Goal: Information Seeking & Learning: Learn about a topic

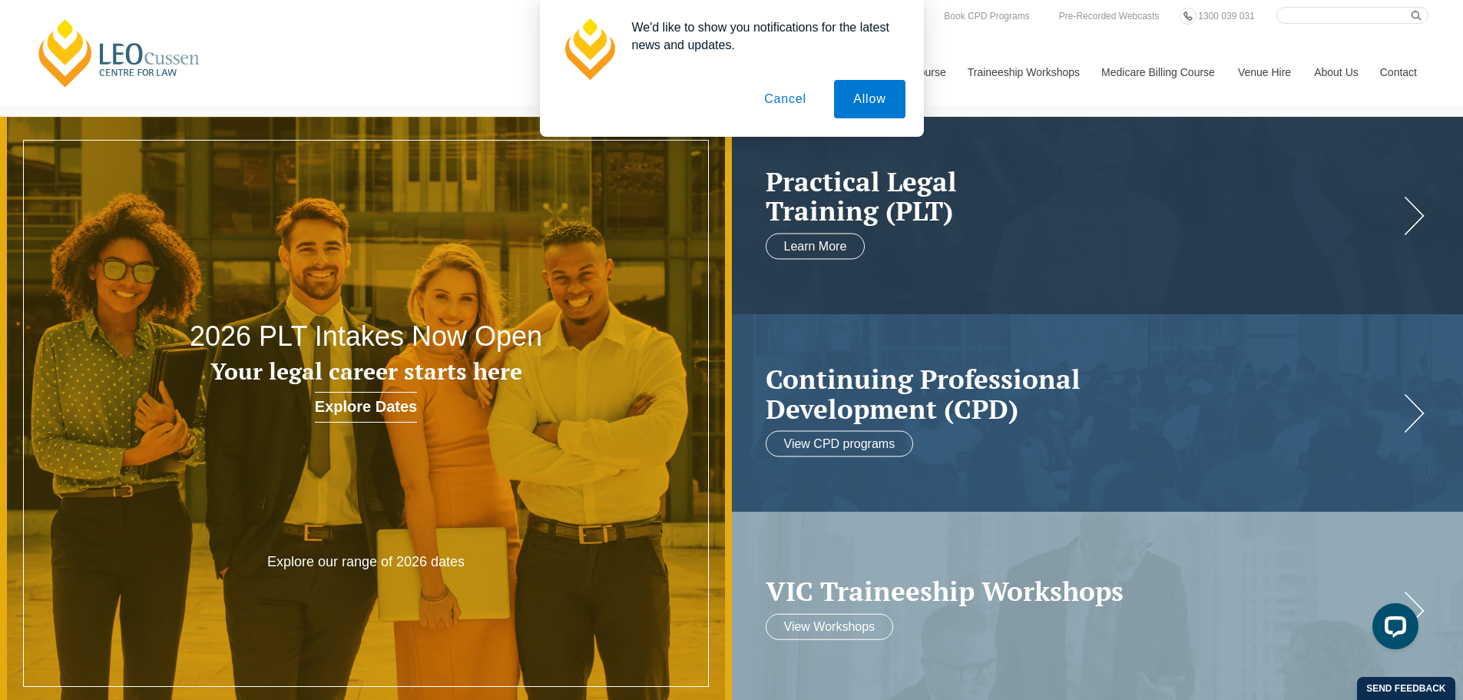
click at [805, 101] on button "Cancel" at bounding box center [785, 99] width 81 height 38
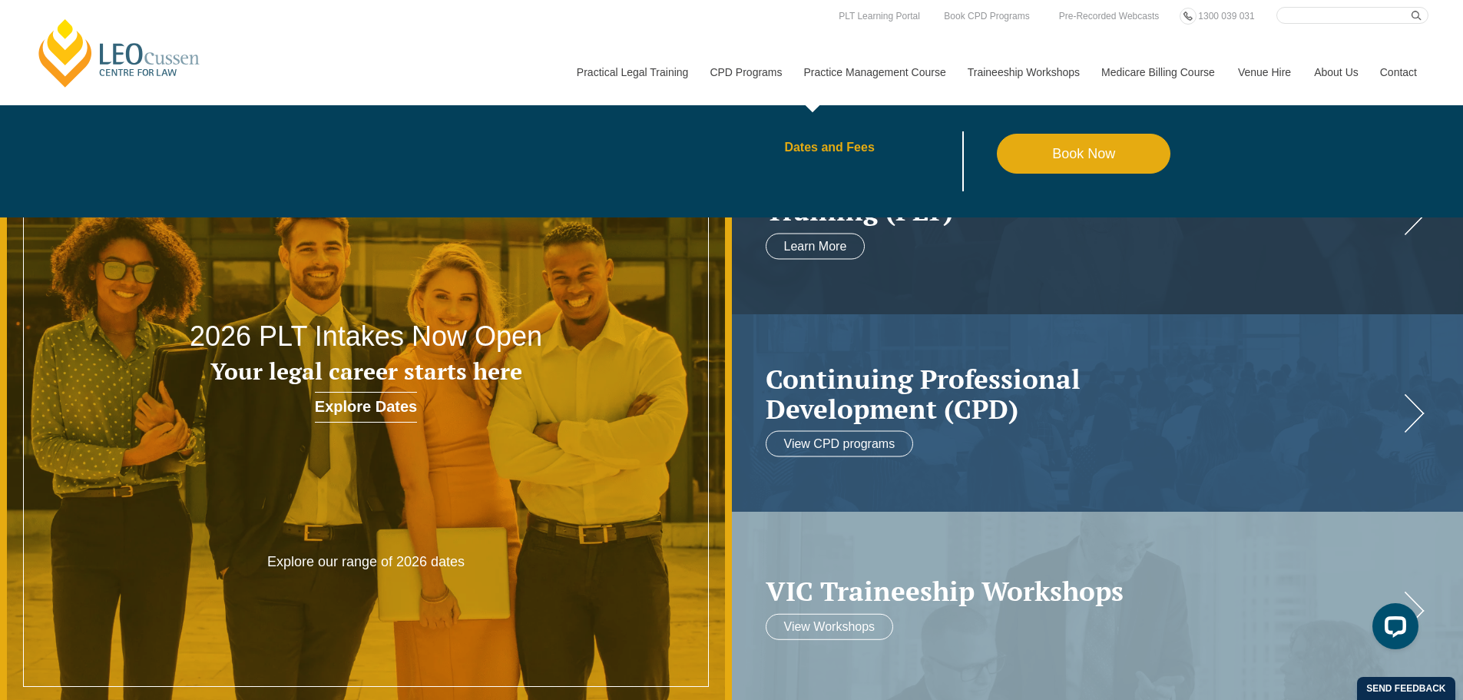
click at [832, 150] on link "Dates and Fees" at bounding box center [890, 147] width 213 height 12
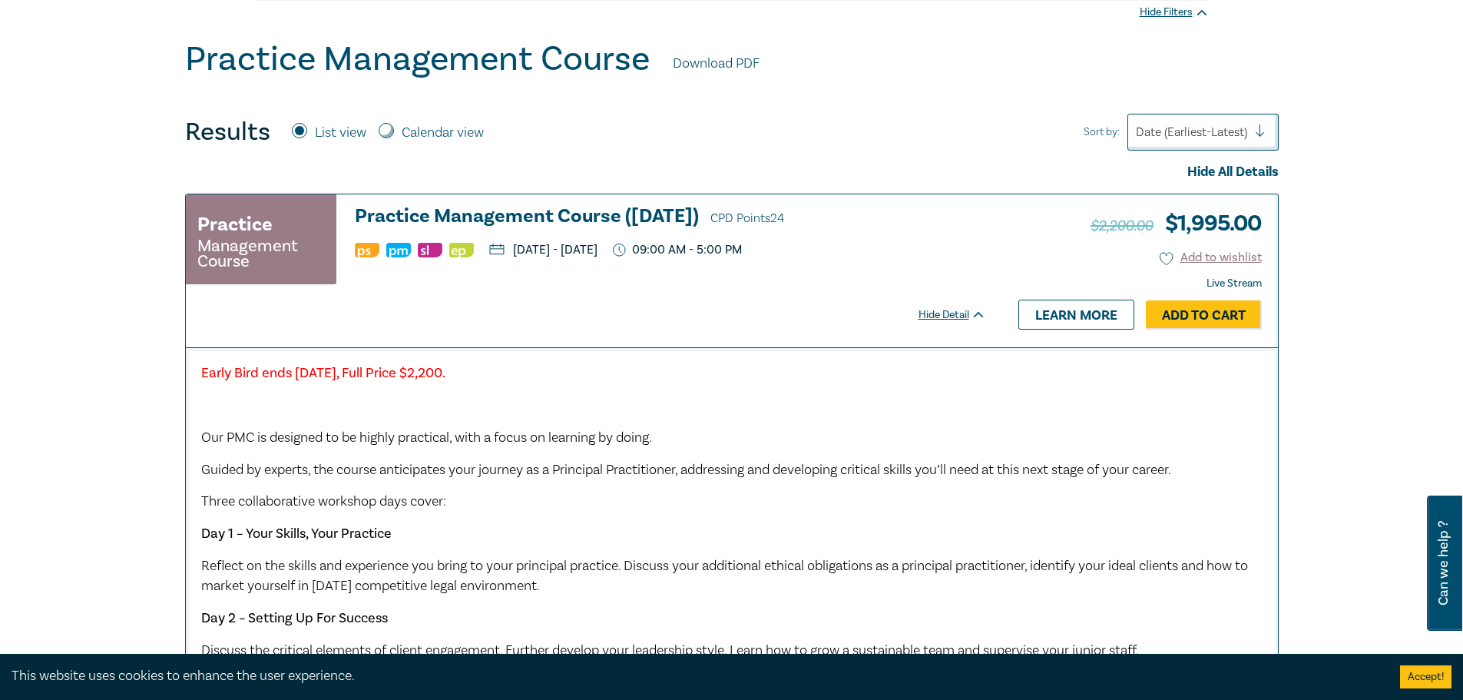
scroll to position [384, 0]
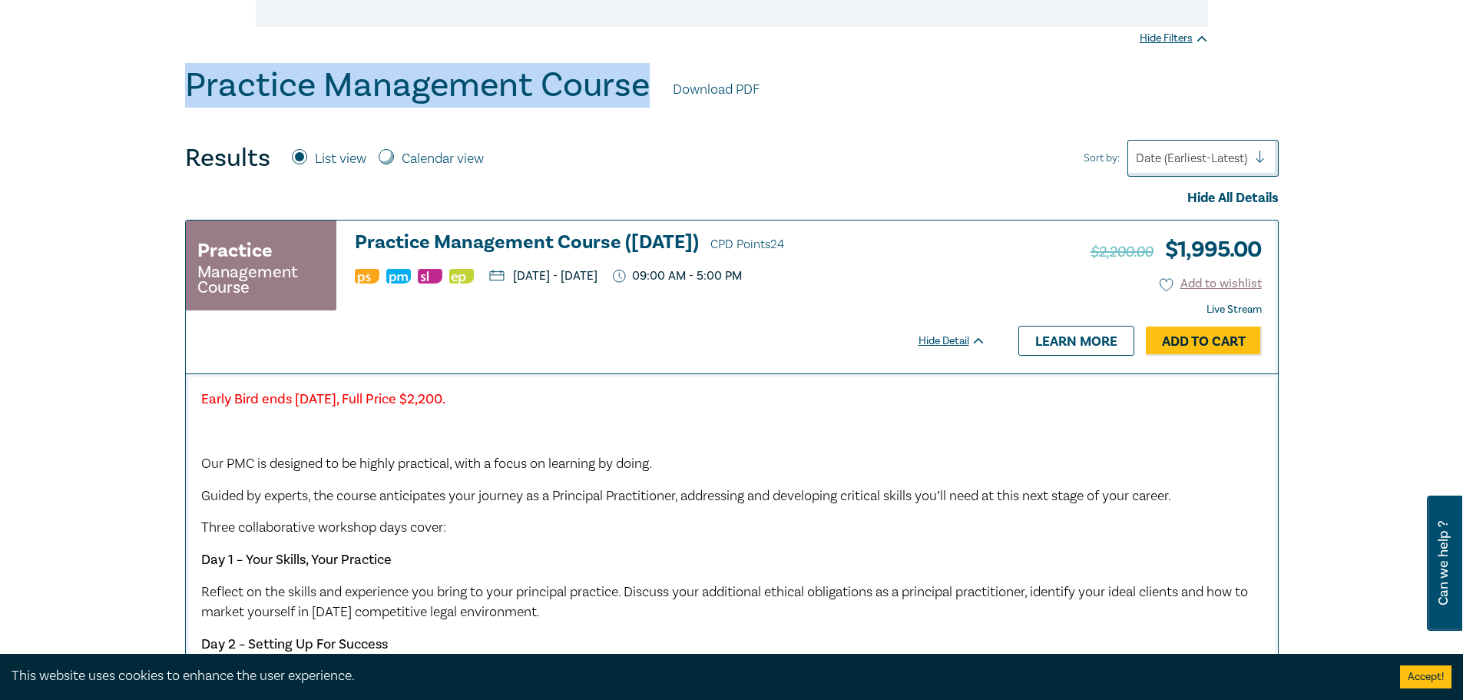
drag, startPoint x: 189, startPoint y: 80, endPoint x: 647, endPoint y: 99, distance: 458.1
click at [647, 99] on h1 "Practice Management Course" at bounding box center [417, 85] width 465 height 40
copy h1 "Practice Management Course"
